Goal: Task Accomplishment & Management: Use online tool/utility

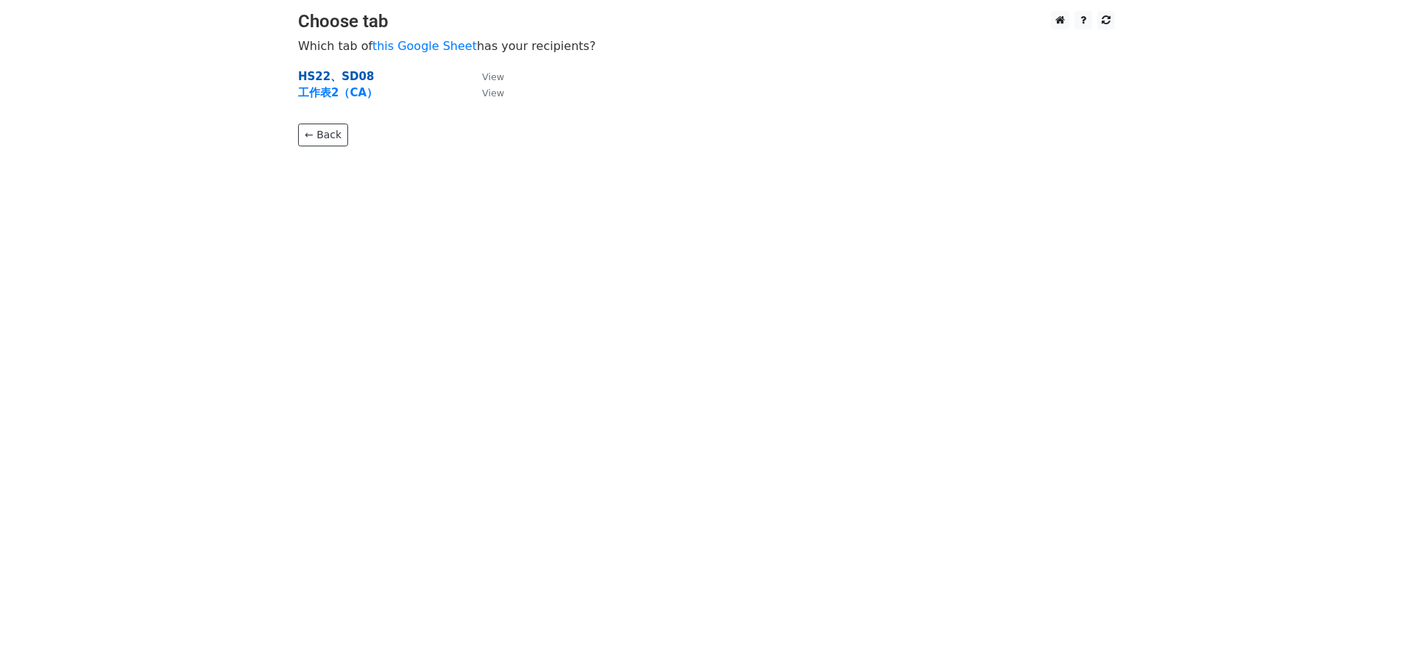
click at [338, 78] on strong "HS22、SD08" at bounding box center [336, 76] width 76 height 13
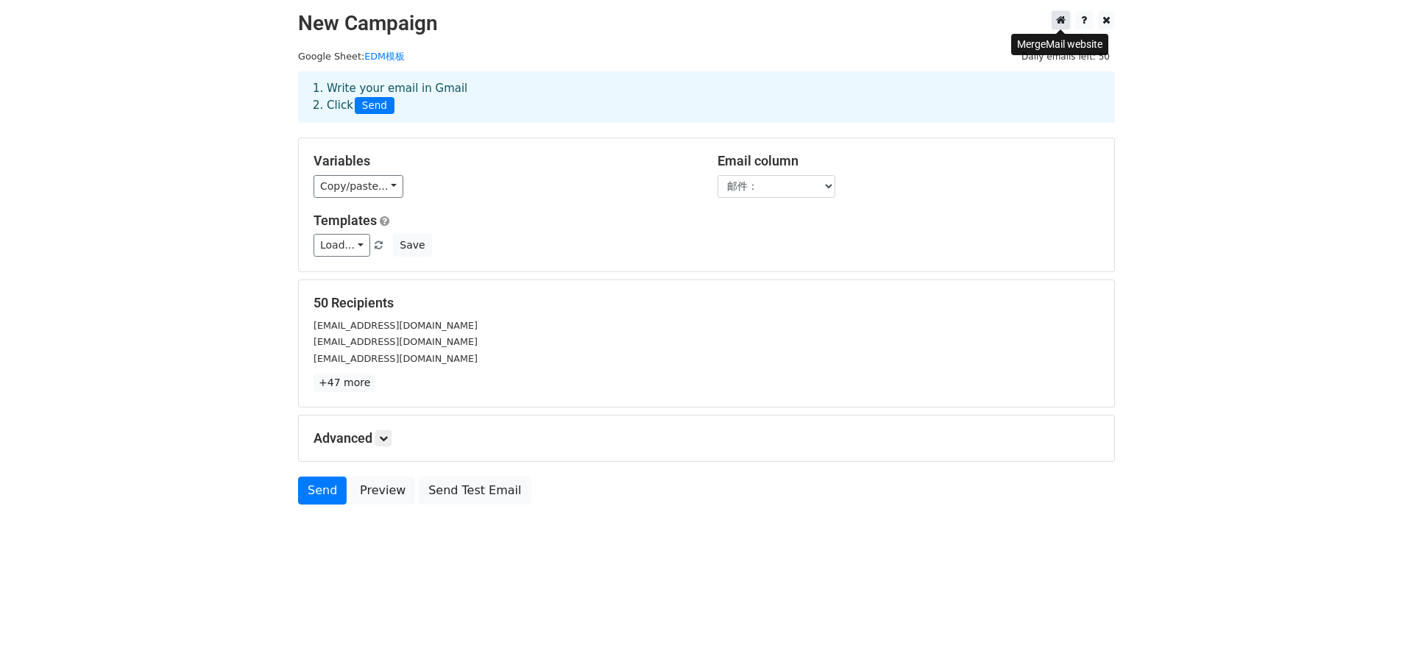
click at [1057, 20] on icon at bounding box center [1061, 20] width 10 height 10
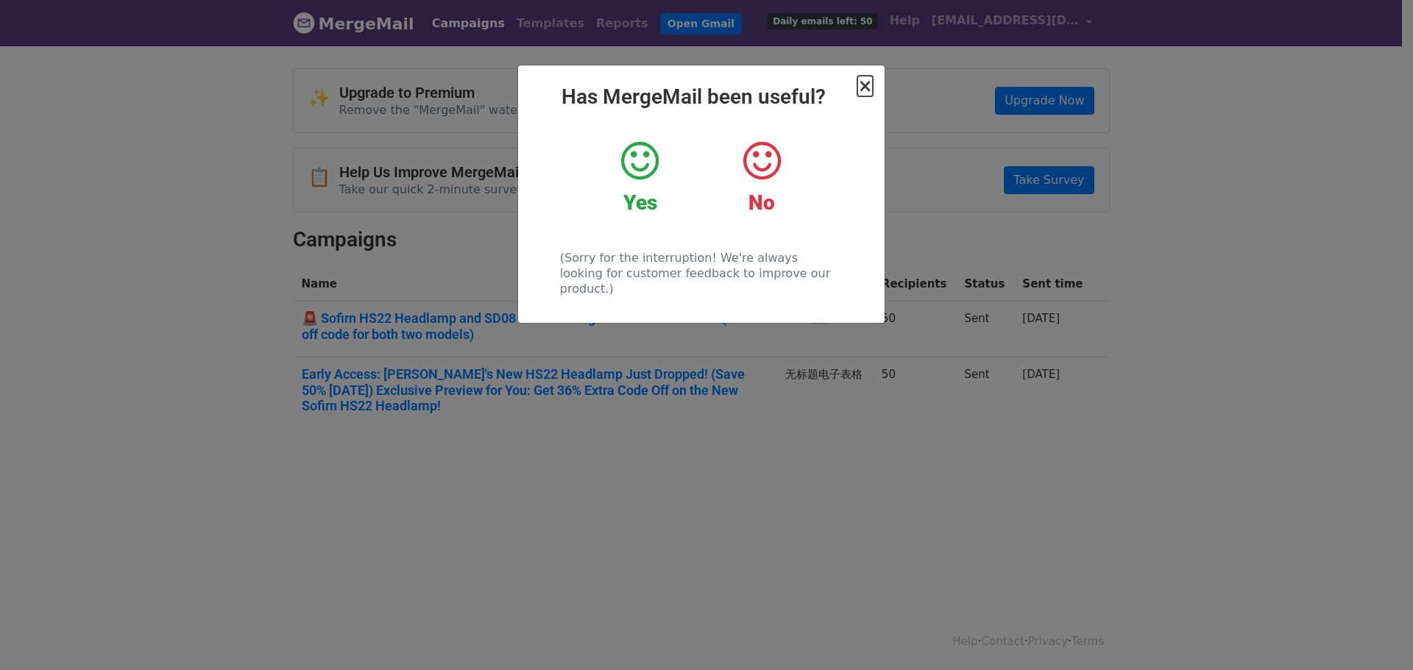
click at [865, 87] on span "×" at bounding box center [864, 86] width 15 height 21
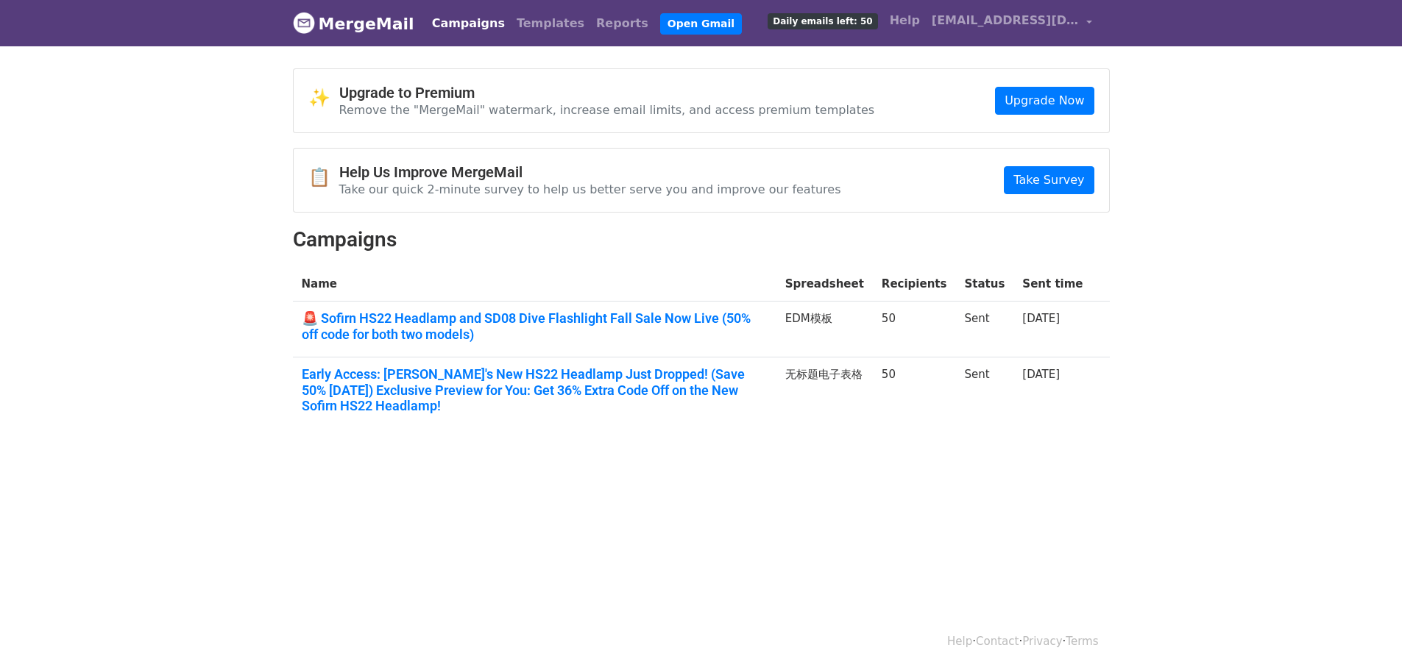
click at [475, 27] on link "Campaigns" at bounding box center [468, 23] width 85 height 29
click at [470, 26] on link "Campaigns" at bounding box center [468, 23] width 85 height 29
click at [647, 323] on link "🚨 Sofirn HS22 Headlamp and SD08 Dive Flashlight Fall Sale Now Live (50% off cod…" at bounding box center [535, 327] width 466 height 32
